Goal: Information Seeking & Learning: Learn about a topic

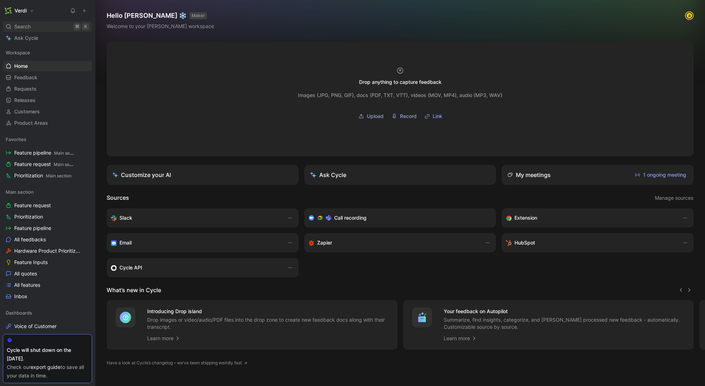
click at [42, 26] on div "Search ⌘ K" at bounding box center [47, 26] width 89 height 11
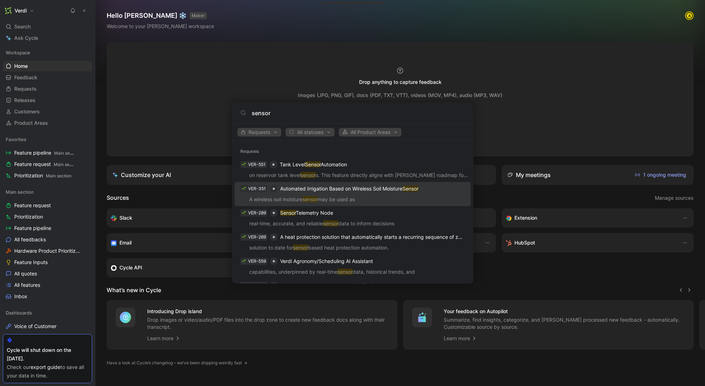
type input "sensor"
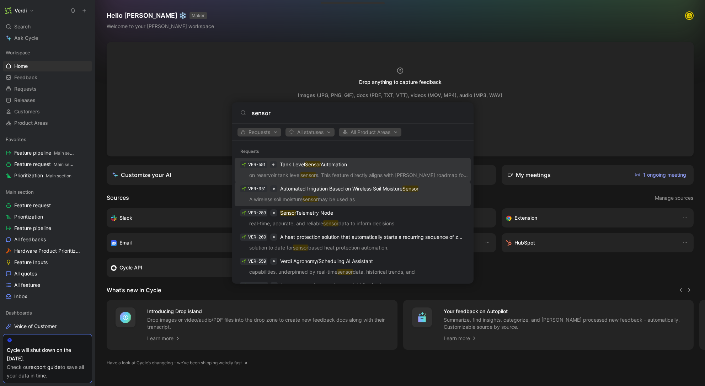
click at [308, 205] on p "A wireless soil moisture sensor may be used as" at bounding box center [353, 200] width 232 height 11
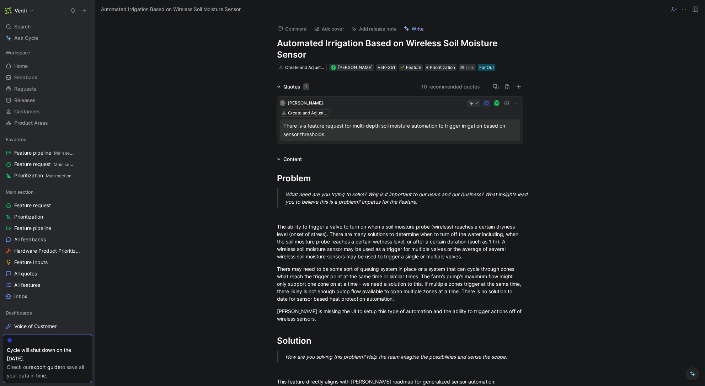
click at [39, 31] on div "Search ⌘ K" at bounding box center [47, 26] width 89 height 11
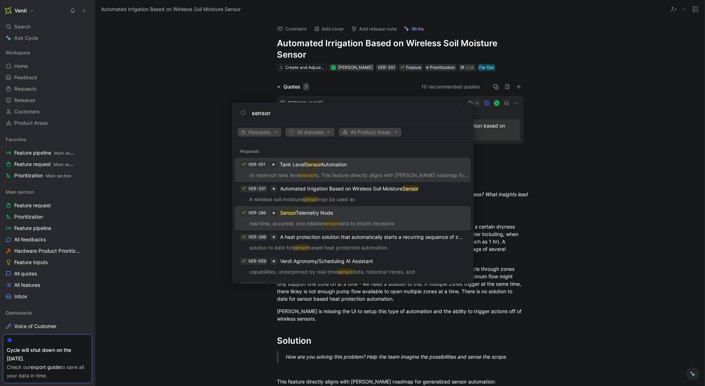
type input "sensor"
click at [323, 213] on p "Sensor Telemetry Node" at bounding box center [306, 213] width 53 height 9
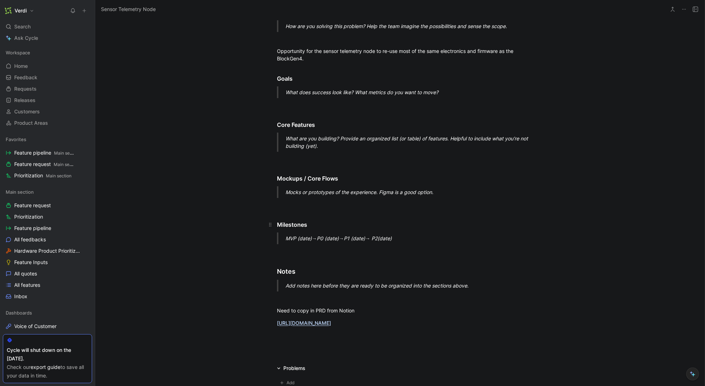
scroll to position [1210, 0]
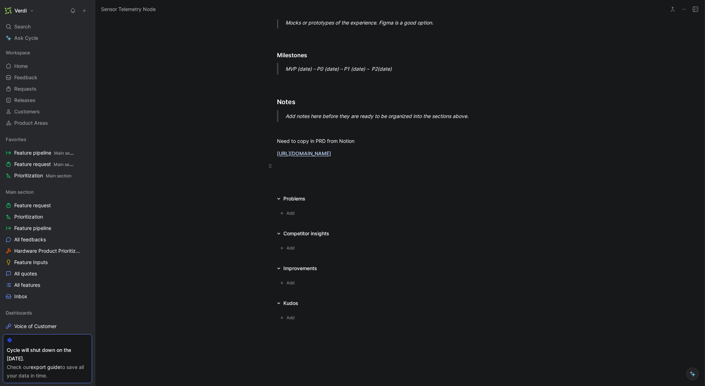
click at [304, 162] on div at bounding box center [400, 165] width 246 height 7
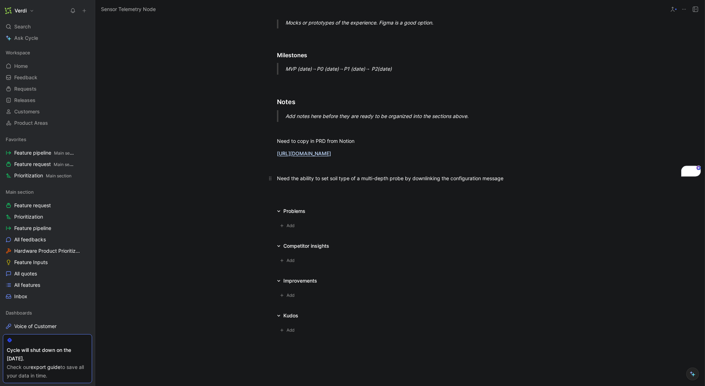
click at [306, 174] on div "Need the ability to set soil type of a multi-depth probe by downlinking the con…" at bounding box center [400, 177] width 246 height 7
click at [370, 176] on p "Need the ability to set soil type of a multi-depth probe by downlinking the con…" at bounding box center [399, 178] width 273 height 12
drag, startPoint x: 300, startPoint y: 171, endPoint x: 339, endPoint y: 174, distance: 39.2
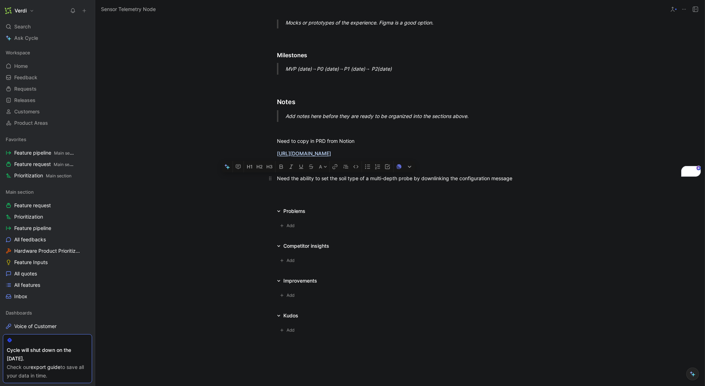
click at [339, 174] on div "Need the ability to set the soil type of a multi-depth probe by downlinking the…" at bounding box center [400, 177] width 246 height 7
click at [344, 174] on div "Need the ability to set the soil type of a multi-depth probe by downlinking the…" at bounding box center [400, 177] width 246 height 7
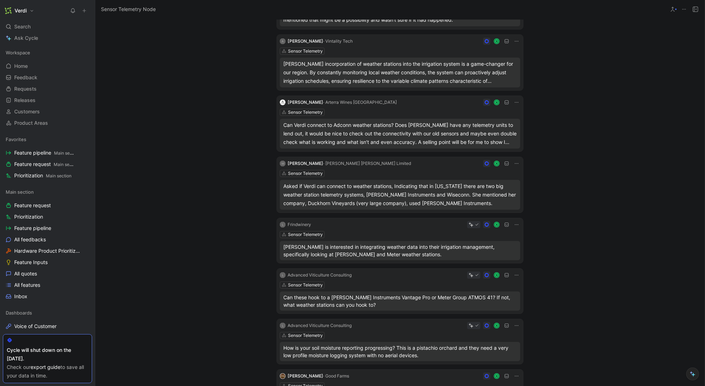
scroll to position [0, 0]
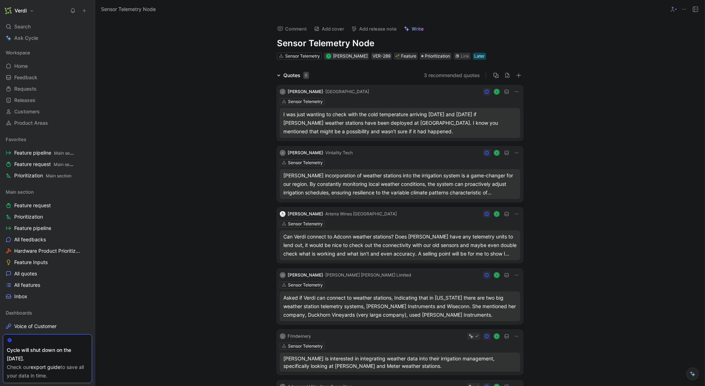
click at [277, 76] on icon at bounding box center [279, 76] width 4 height 4
